Goal: Obtain resource: Obtain resource

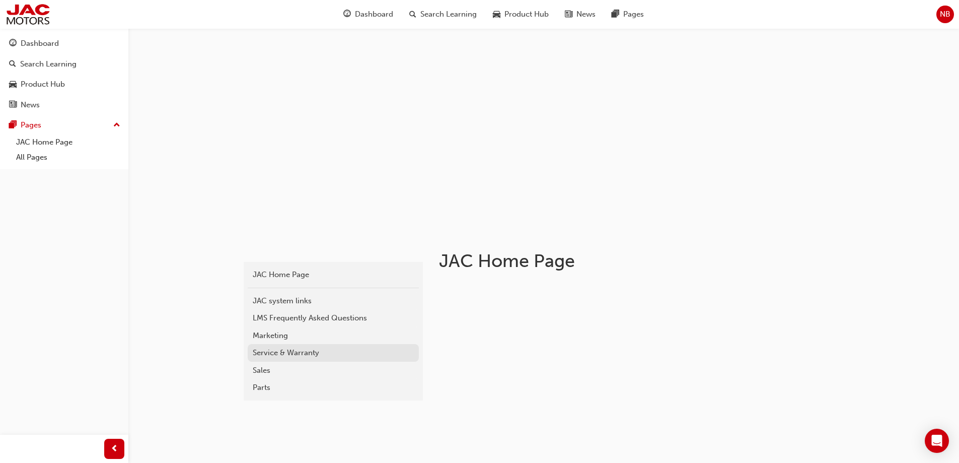
click at [277, 355] on div "Service & Warranty" at bounding box center [333, 353] width 161 height 12
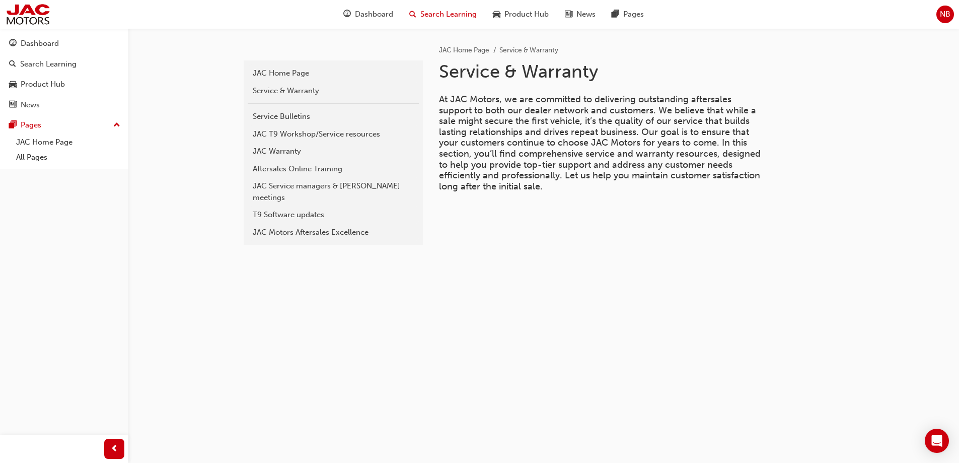
click at [455, 17] on span "Search Learning" at bounding box center [448, 15] width 56 height 12
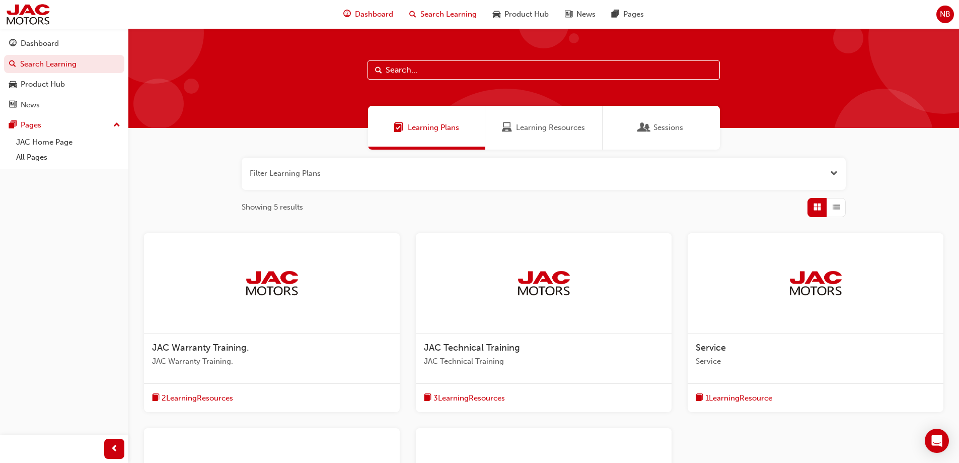
click at [375, 9] on span "Dashboard" at bounding box center [374, 15] width 38 height 12
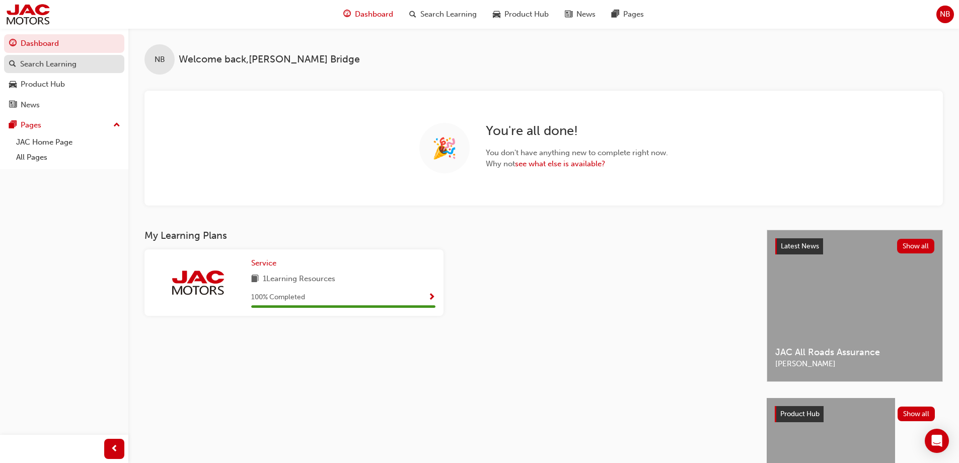
click at [43, 64] on div "Search Learning" at bounding box center [48, 64] width 56 height 12
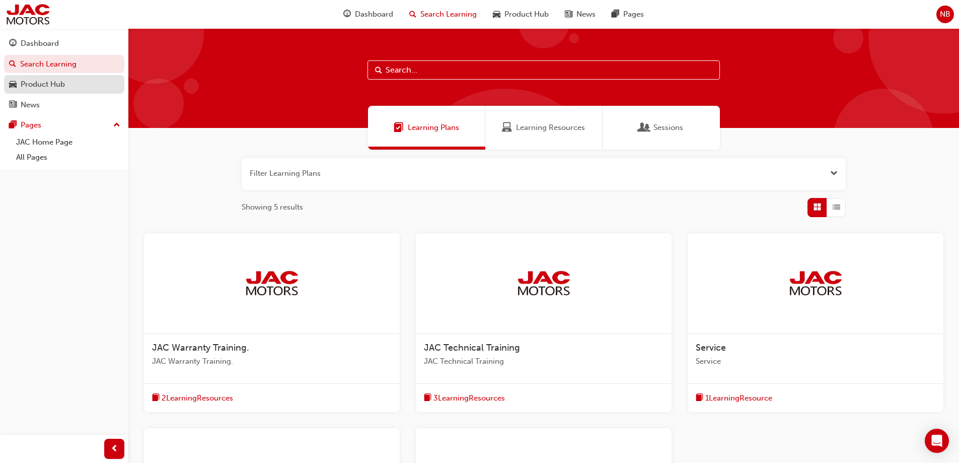
click at [35, 85] on div "Product Hub" at bounding box center [43, 85] width 44 height 12
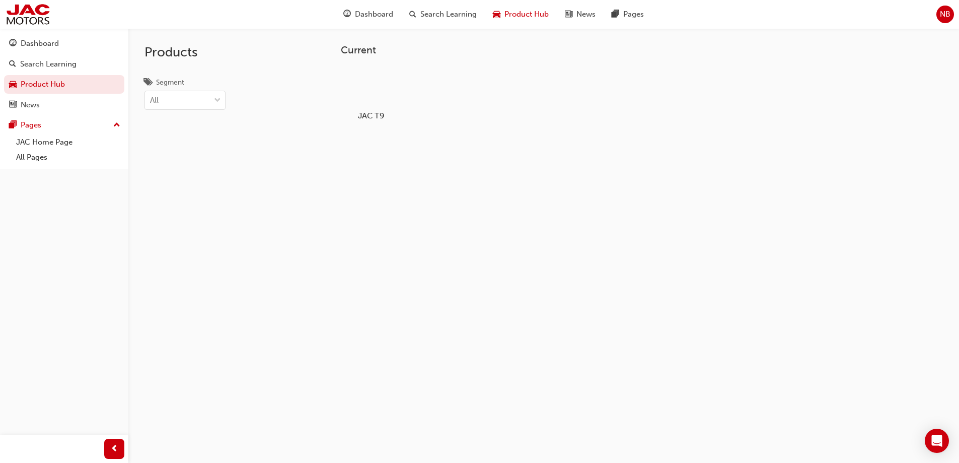
click at [362, 84] on div at bounding box center [371, 86] width 56 height 40
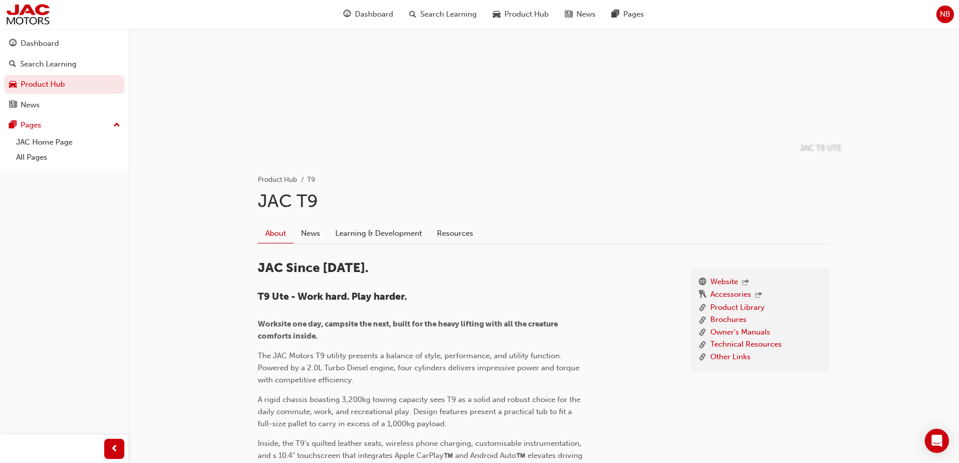
scroll to position [68, 0]
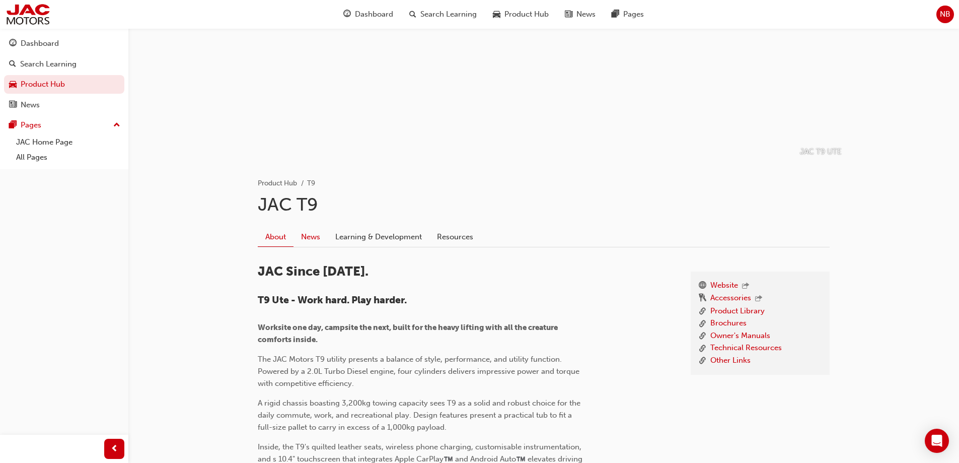
click at [318, 242] on link "News" at bounding box center [310, 236] width 34 height 19
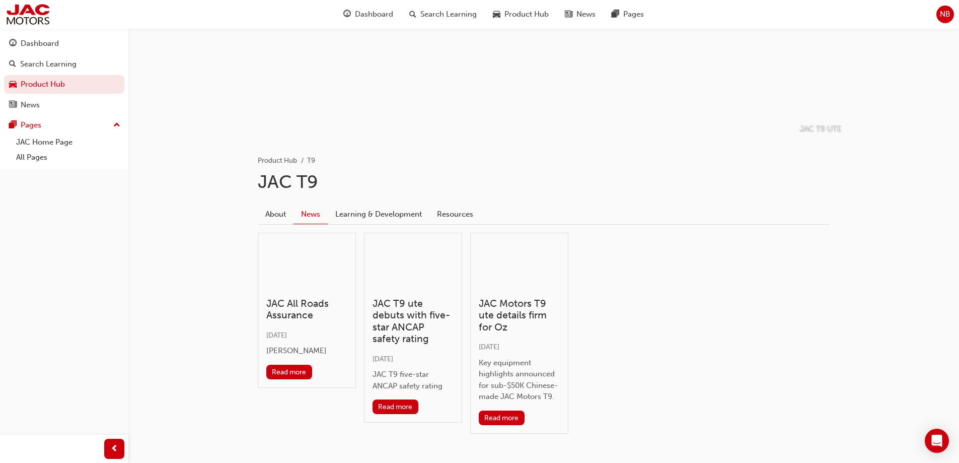
scroll to position [101, 0]
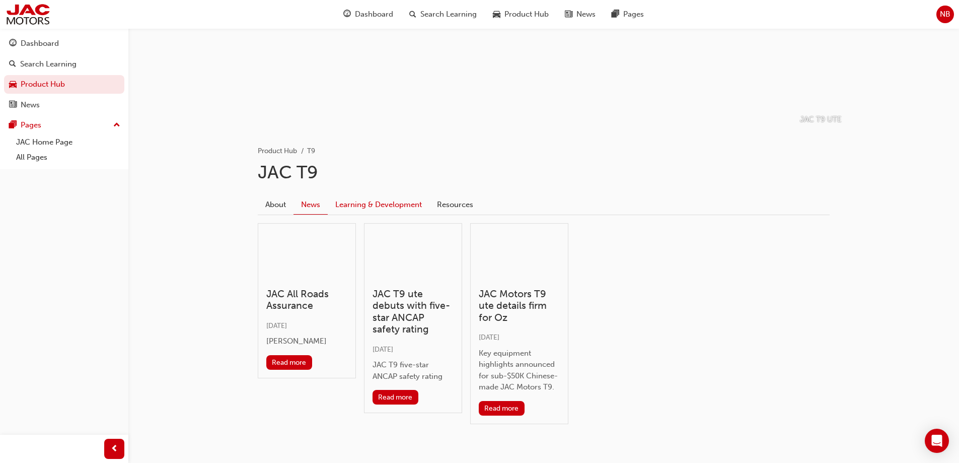
click at [363, 210] on link "Learning & Development" at bounding box center [379, 204] width 102 height 19
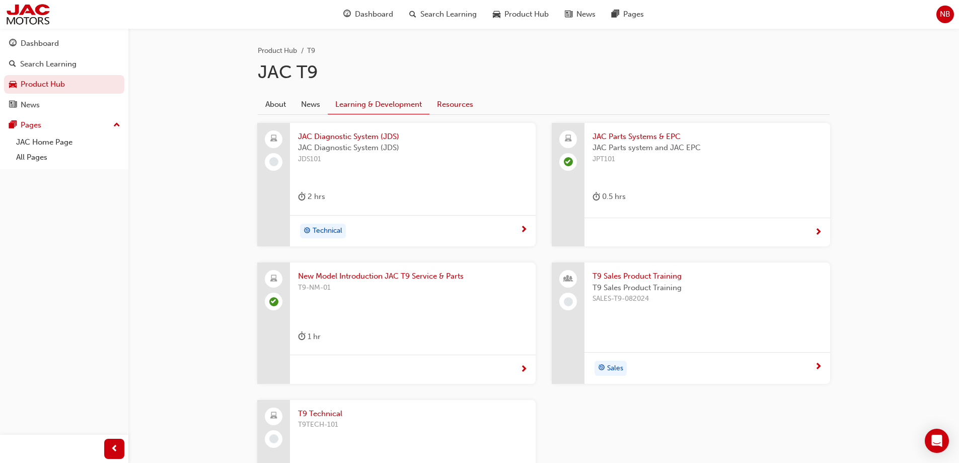
scroll to position [201, 0]
click at [447, 98] on link "Resources" at bounding box center [454, 103] width 51 height 19
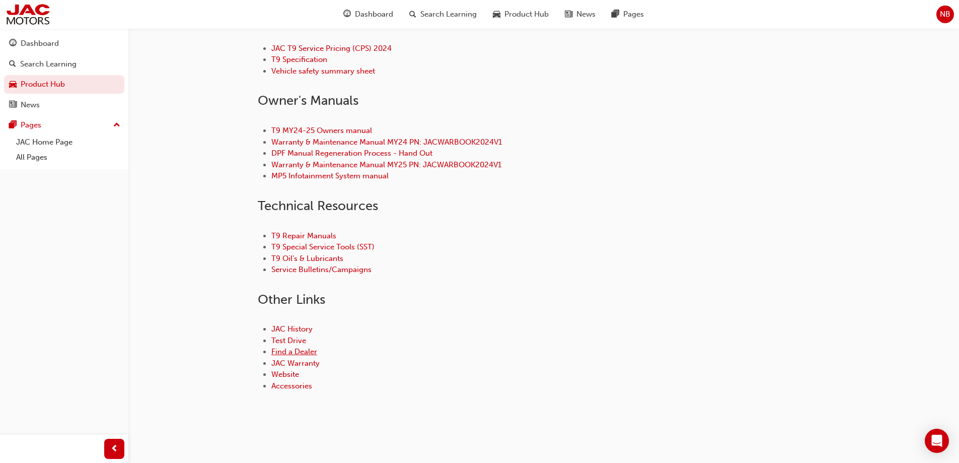
scroll to position [405, 0]
click at [294, 360] on link "JAC Warranty" at bounding box center [295, 360] width 48 height 9
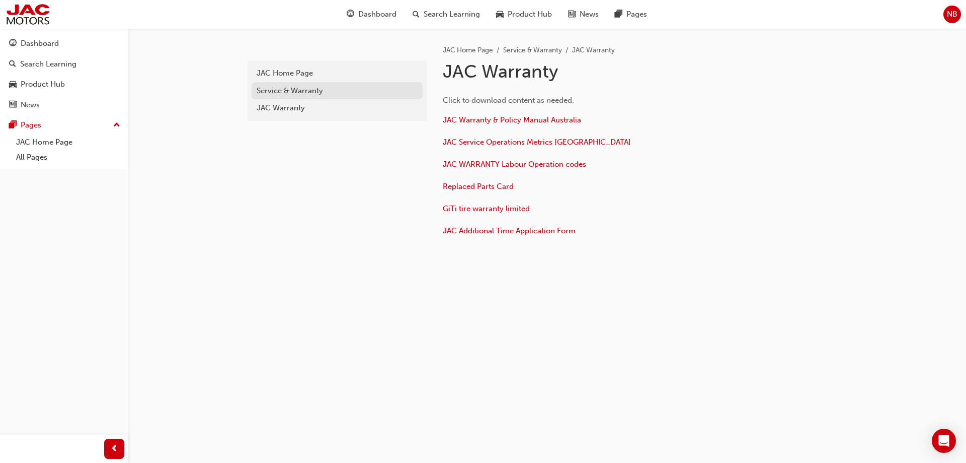
click at [300, 90] on div "Service & Warranty" at bounding box center [337, 91] width 161 height 12
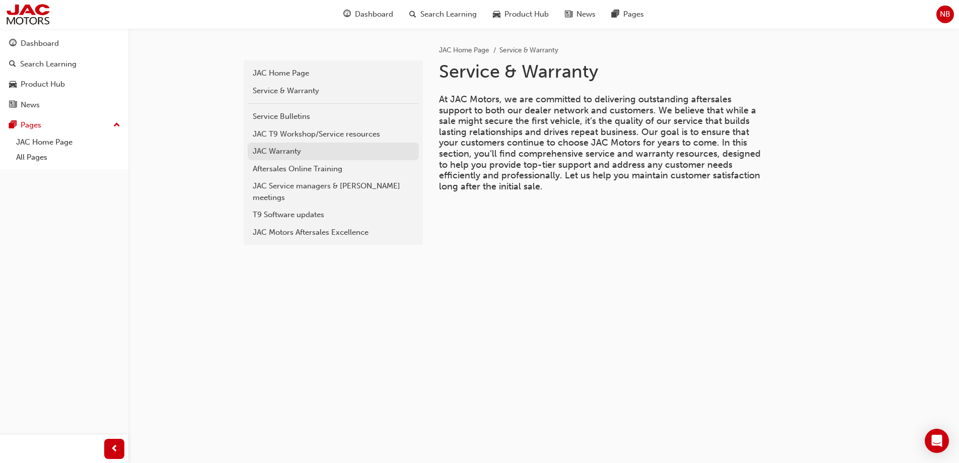
click at [284, 151] on div "JAC Warranty" at bounding box center [333, 151] width 161 height 12
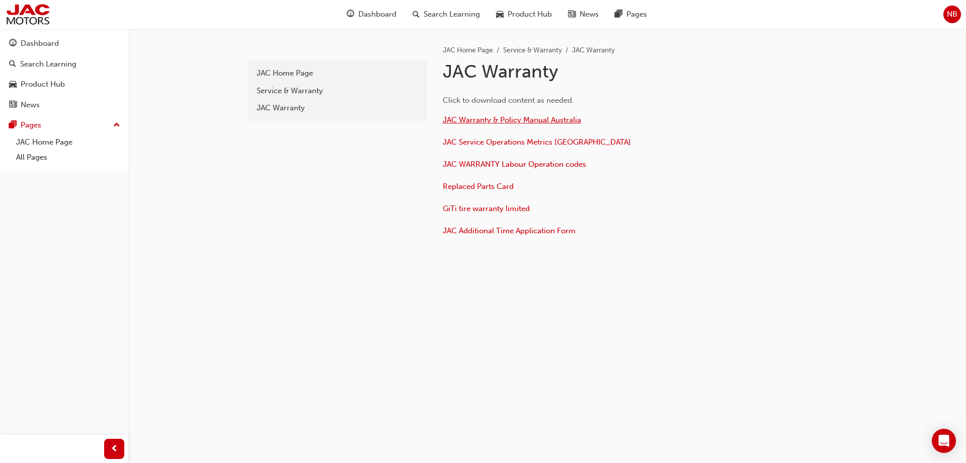
click at [523, 120] on span "JAC Warranty & Policy Manual Australia" at bounding box center [512, 119] width 138 height 9
